Goal: Find specific page/section: Find specific page/section

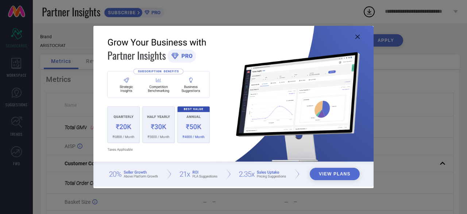
click at [356, 38] on icon at bounding box center [357, 37] width 4 height 4
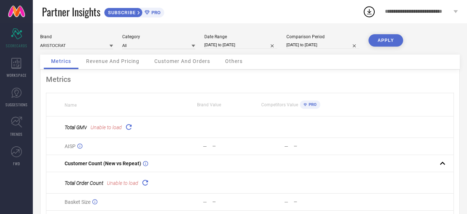
click at [138, 86] on div "Metrics Name Brand Value Competitors Value PRO Total GMV Unable to load AISP — …" at bounding box center [249, 167] width 419 height 194
click at [128, 129] on icon at bounding box center [128, 127] width 8 height 8
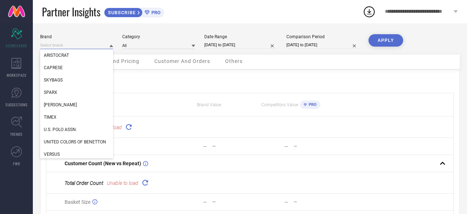
click at [92, 46] on input at bounding box center [76, 46] width 73 height 8
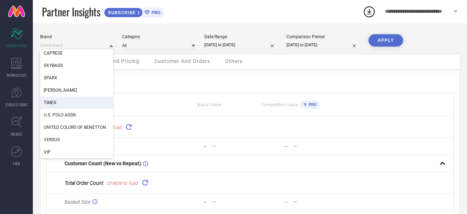
click at [79, 102] on div "TIMEX" at bounding box center [76, 103] width 73 height 12
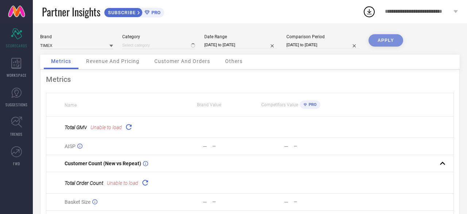
type input "All"
click at [151, 46] on input at bounding box center [158, 46] width 73 height 8
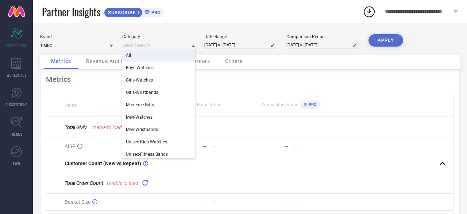
click at [149, 56] on div "All" at bounding box center [158, 55] width 73 height 12
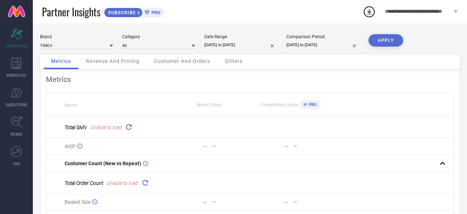
click at [394, 43] on button "APPLY" at bounding box center [385, 40] width 35 height 12
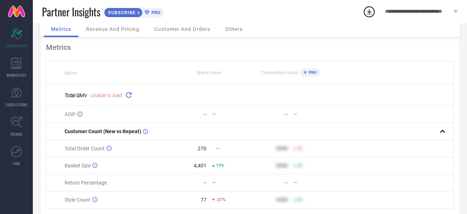
scroll to position [57, 0]
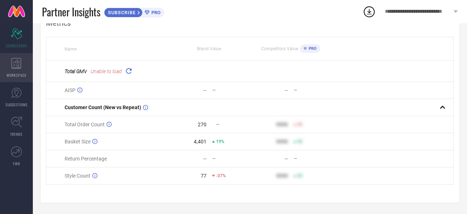
click at [10, 69] on div "WORKSPACE" at bounding box center [16, 67] width 33 height 29
